Goal: Information Seeking & Learning: Compare options

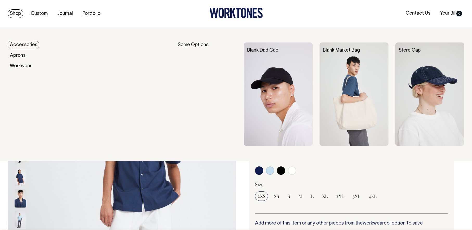
click at [18, 14] on link "Shop" at bounding box center [15, 13] width 15 height 9
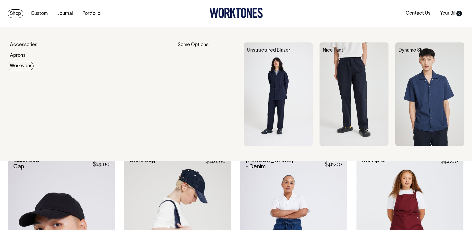
click at [21, 66] on link "Workwear" at bounding box center [21, 66] width 26 height 9
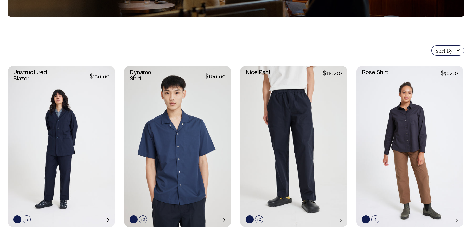
scroll to position [108, 0]
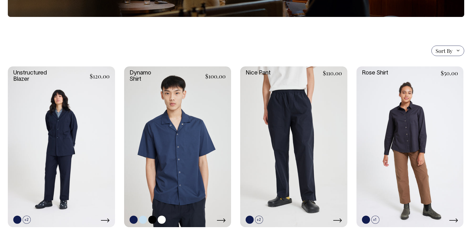
click at [163, 220] on link at bounding box center [162, 219] width 8 height 8
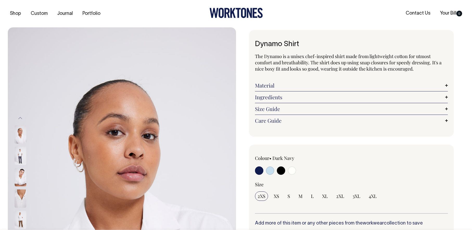
radio input "true"
select select "Off-White"
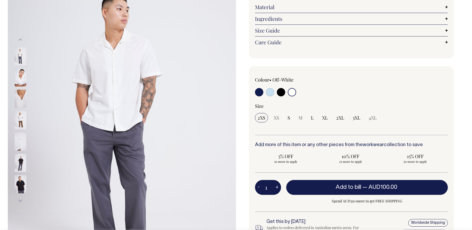
scroll to position [78, 0]
click at [270, 93] on input "radio" at bounding box center [270, 92] width 8 height 8
radio input "true"
select select "True Blue"
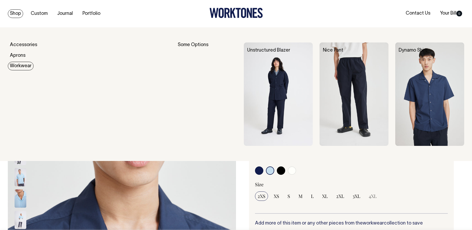
click at [290, 101] on img at bounding box center [278, 94] width 69 height 104
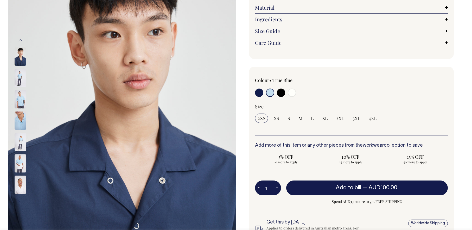
scroll to position [78, 0]
click at [281, 93] on input "radio" at bounding box center [281, 92] width 8 height 8
radio input "true"
select select "Black"
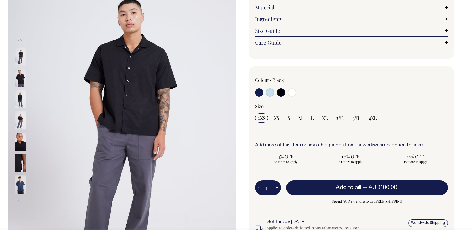
click at [272, 93] on input "radio" at bounding box center [270, 92] width 8 height 8
radio input "true"
select select "True Blue"
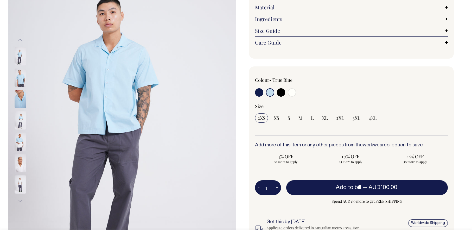
click at [280, 93] on input "radio" at bounding box center [281, 92] width 8 height 8
radio input "true"
select select "Black"
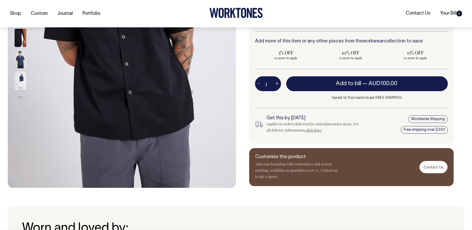
scroll to position [182, 0]
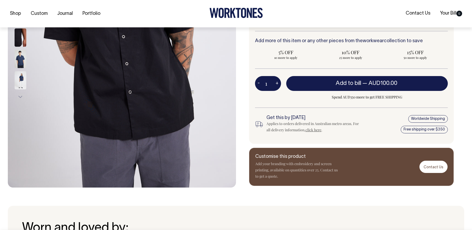
click at [364, 169] on div "Customise this product Add your branding with embroidery and screen printing, a…" at bounding box center [351, 167] width 205 height 38
drag, startPoint x: 285, startPoint y: 156, endPoint x: 317, endPoint y: 156, distance: 32.8
click at [317, 156] on h6 "Customise this product" at bounding box center [296, 156] width 83 height 5
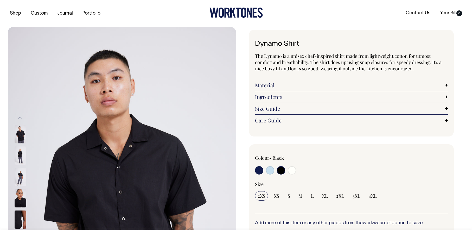
scroll to position [0, 0]
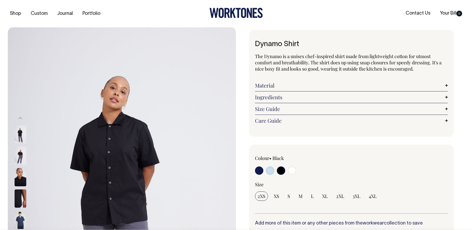
click at [269, 169] on input "radio" at bounding box center [270, 170] width 8 height 8
radio input "true"
select select "True Blue"
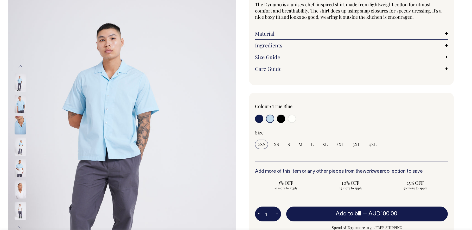
scroll to position [52, 0]
click at [20, 167] on img at bounding box center [21, 168] width 12 height 18
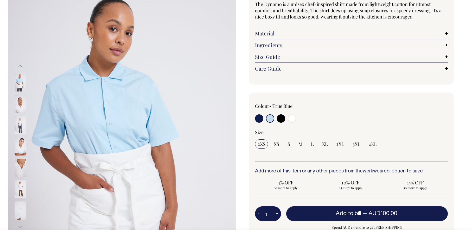
click at [22, 195] on img at bounding box center [21, 189] width 12 height 18
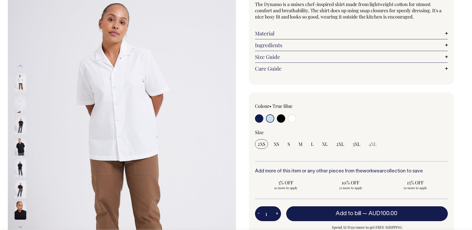
click at [19, 168] on div at bounding box center [27, 168] width 26 height 1088
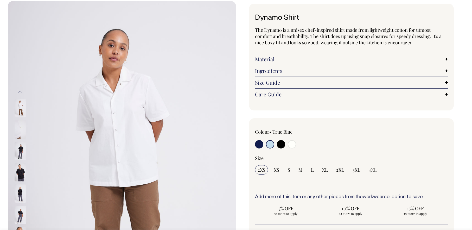
scroll to position [26, 0]
click at [276, 83] on link "Size Guide" at bounding box center [351, 83] width 193 height 6
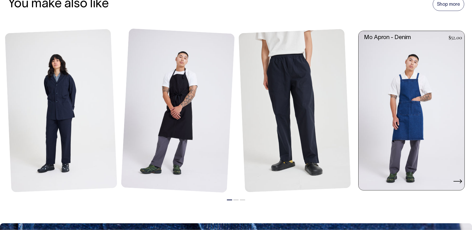
scroll to position [703, 0]
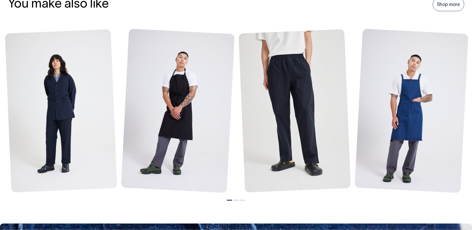
click at [239, 199] on ul "1 2 3" at bounding box center [236, 198] width 467 height 6
click at [236, 200] on button "2" at bounding box center [235, 200] width 5 height 1
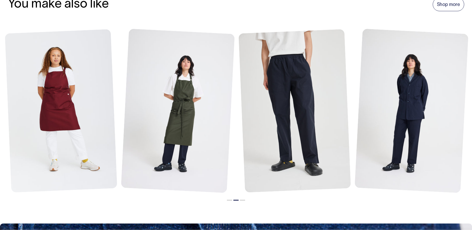
click at [242, 201] on li "3" at bounding box center [242, 198] width 5 height 6
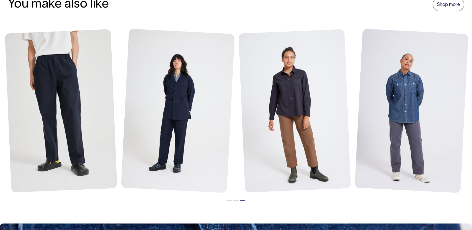
click at [230, 198] on li "1" at bounding box center [229, 198] width 5 height 6
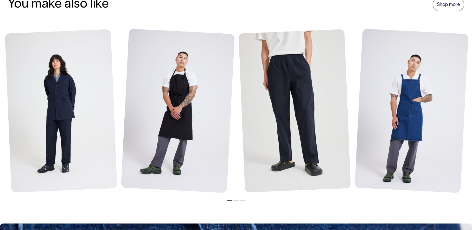
click at [235, 201] on li "2" at bounding box center [235, 198] width 5 height 6
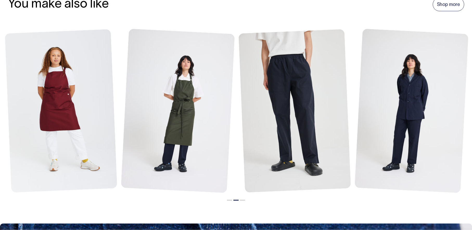
click at [244, 201] on li "3" at bounding box center [242, 198] width 5 height 6
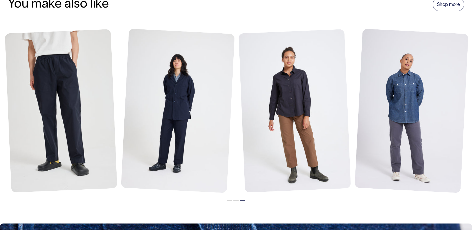
click at [236, 199] on li "2" at bounding box center [235, 198] width 5 height 6
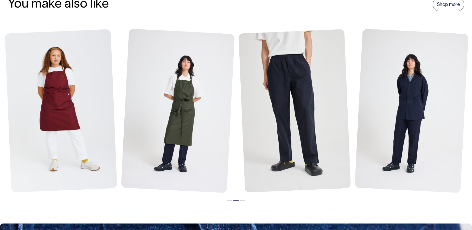
click at [230, 201] on li "1" at bounding box center [229, 198] width 5 height 6
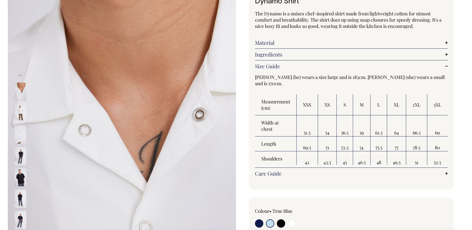
scroll to position [42, 0]
click at [358, 191] on div "Dynamo Shirt The Dynamo is a unisex chef-inspired shirt made from lightweight c…" at bounding box center [350, 204] width 228 height 433
click at [278, 225] on input "radio" at bounding box center [281, 223] width 8 height 8
radio input "true"
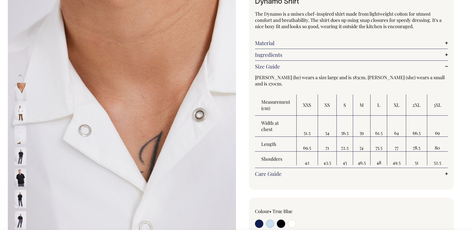
select select "Black"
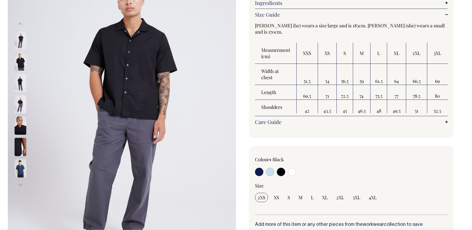
click at [271, 174] on input "radio" at bounding box center [270, 172] width 8 height 8
radio input "true"
select select "True Blue"
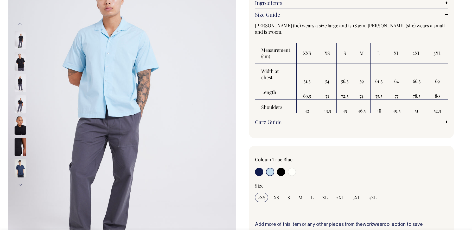
scroll to position [94, 0]
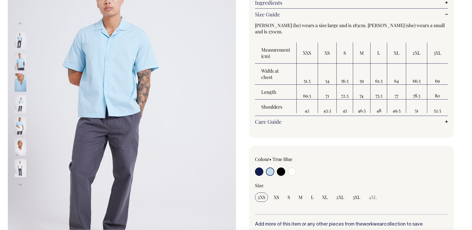
click at [279, 171] on input "radio" at bounding box center [281, 171] width 8 height 8
radio input "true"
select select "Black"
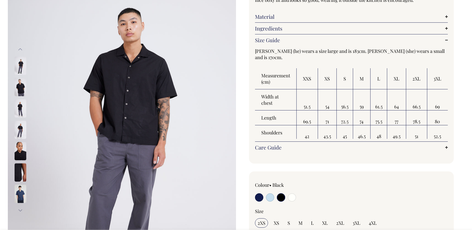
scroll to position [68, 0]
click at [19, 107] on img at bounding box center [21, 109] width 12 height 18
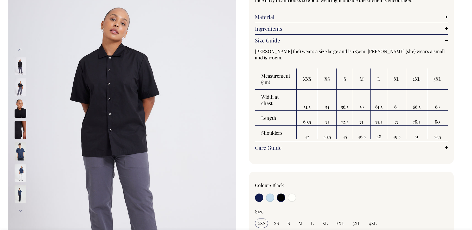
click at [21, 180] on img at bounding box center [21, 173] width 12 height 18
click at [22, 173] on img at bounding box center [21, 173] width 12 height 18
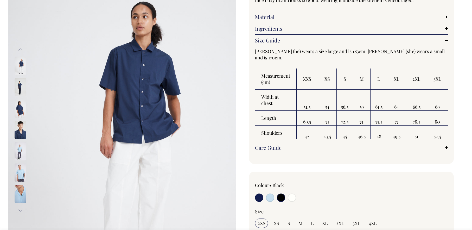
click at [18, 65] on img at bounding box center [21, 66] width 12 height 18
click at [19, 89] on img at bounding box center [21, 87] width 12 height 18
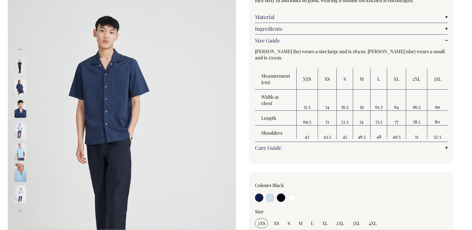
click at [21, 111] on img at bounding box center [21, 109] width 12 height 18
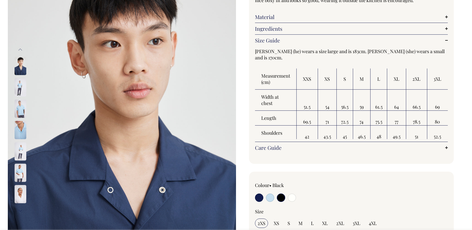
click at [18, 156] on img at bounding box center [21, 151] width 12 height 18
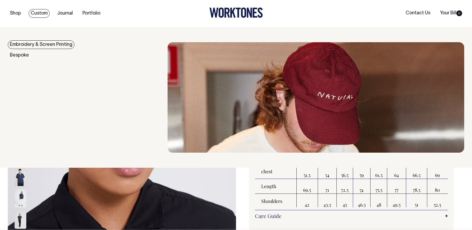
scroll to position [0, 0]
click at [50, 12] on ul "Shop Custom Journal Portfolio" at bounding box center [84, 13] width 152 height 5
click at [42, 14] on link "Custom" at bounding box center [39, 13] width 21 height 9
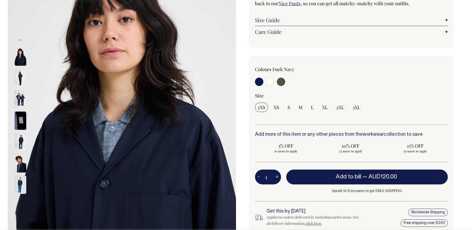
scroll to position [78, 0]
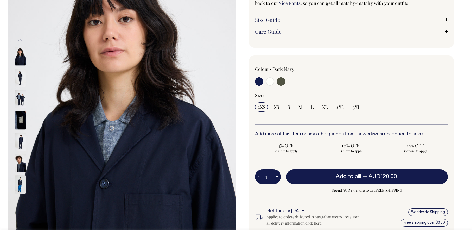
click at [268, 83] on input "radio" at bounding box center [270, 81] width 8 height 8
radio input "true"
select select "Off-White"
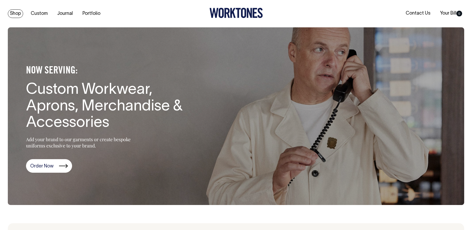
click at [14, 13] on link "Shop" at bounding box center [15, 13] width 15 height 9
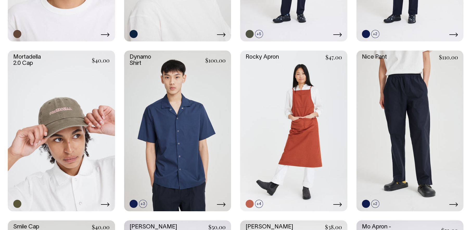
scroll to position [442, 0]
click at [454, 204] on icon at bounding box center [453, 204] width 9 height 4
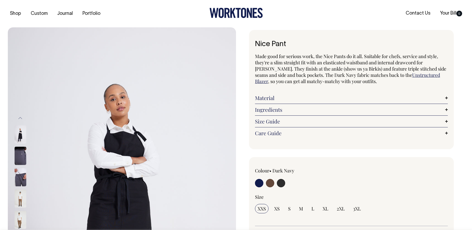
click at [280, 184] on input "radio" at bounding box center [281, 183] width 8 height 8
radio input "true"
select select "Charcoal"
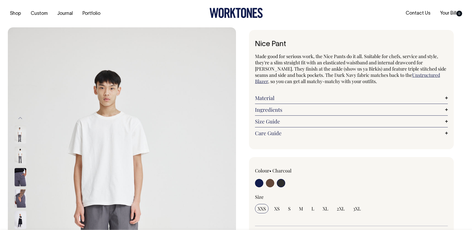
click at [268, 184] on input "radio" at bounding box center [270, 183] width 8 height 8
radio input "true"
radio input "false"
radio input "true"
select select "Chocolate"
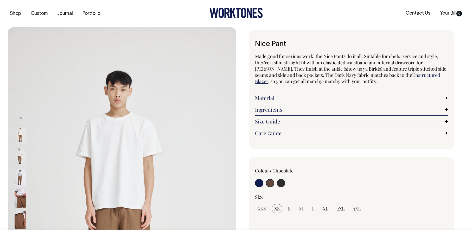
click at [279, 182] on input "radio" at bounding box center [281, 183] width 8 height 8
radio input "true"
select select "Charcoal"
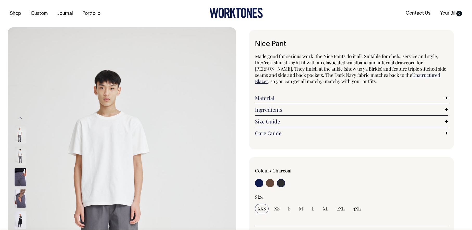
click at [245, 141] on div "Nice Pant Made good for serious work, the Nice Pants do it all. Suitable for ch…" at bounding box center [350, 205] width 228 height 350
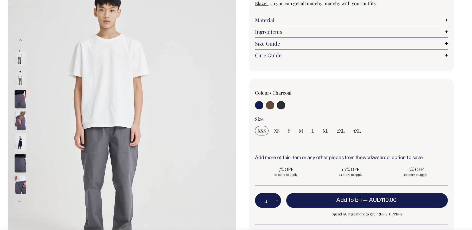
scroll to position [78, 0]
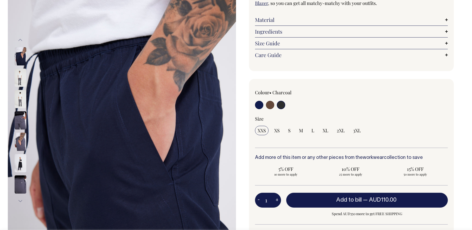
click at [18, 121] on img at bounding box center [21, 120] width 12 height 18
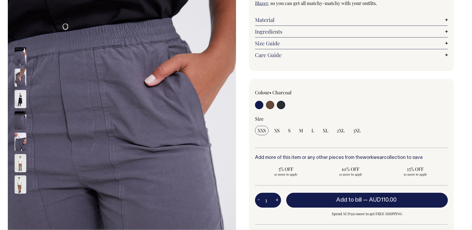
click at [21, 169] on img at bounding box center [21, 163] width 12 height 18
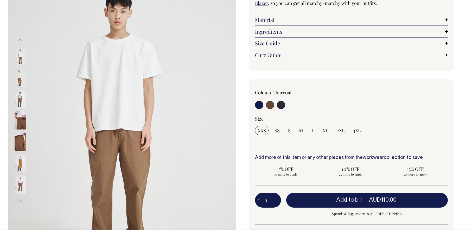
click at [20, 185] on img at bounding box center [21, 184] width 12 height 18
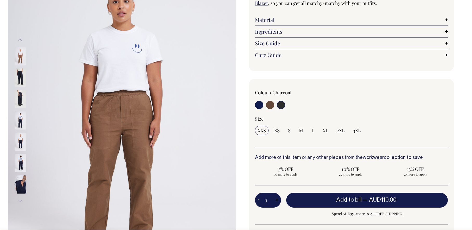
click at [20, 54] on img at bounding box center [21, 56] width 12 height 18
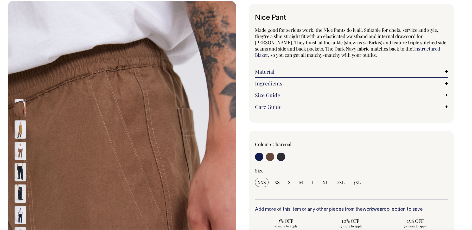
scroll to position [26, 0]
click at [21, 152] on img at bounding box center [21, 151] width 12 height 18
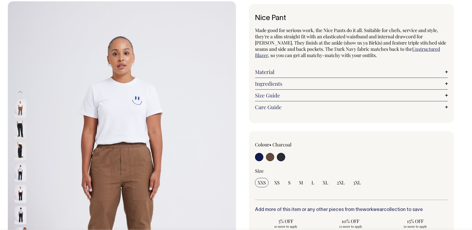
click at [244, 106] on div "Nice Pant Made good for serious work, the Nice Pants do it all. Suitable for ch…" at bounding box center [350, 179] width 228 height 350
